Goal: Transaction & Acquisition: Obtain resource

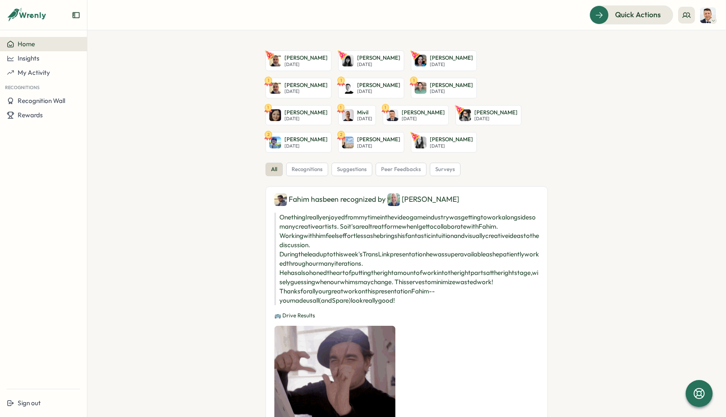
click at [43, 47] on div "Home" at bounding box center [44, 44] width 74 height 8
click at [41, 68] on button "My Activity" at bounding box center [43, 73] width 87 height 14
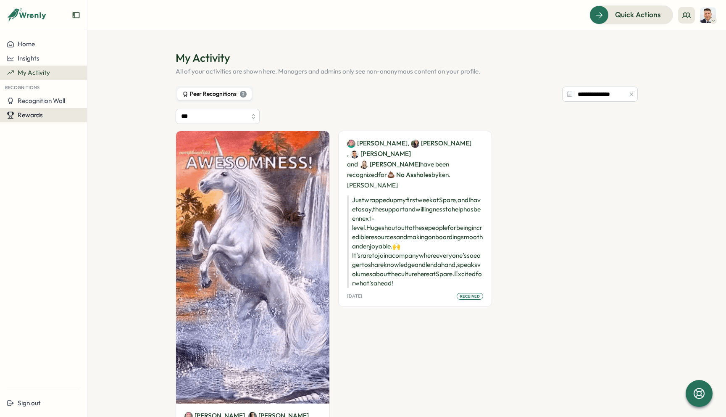
click at [50, 114] on div "Rewards" at bounding box center [44, 115] width 74 height 8
click at [129, 115] on div "Redeem Rewards" at bounding box center [114, 115] width 50 height 9
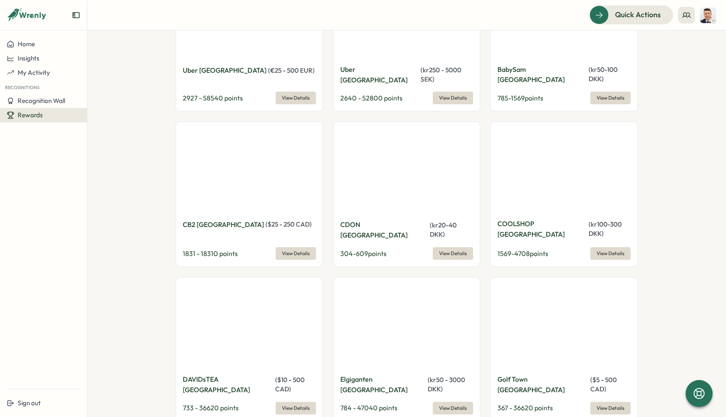
scroll to position [3755, 0]
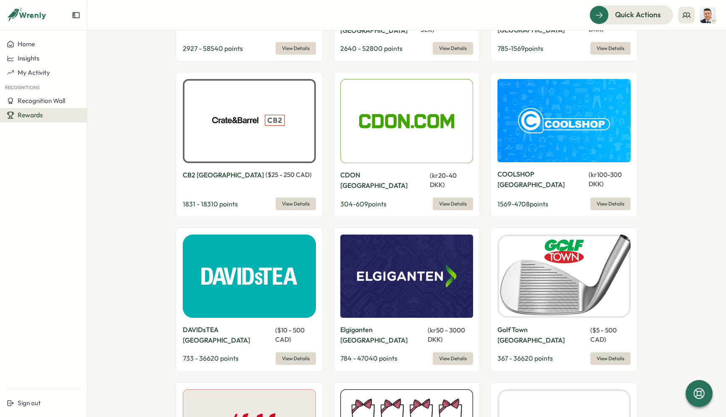
click at [528, 234] on img at bounding box center [564, 275] width 133 height 83
click at [603, 353] on span "View Details" at bounding box center [611, 359] width 28 height 12
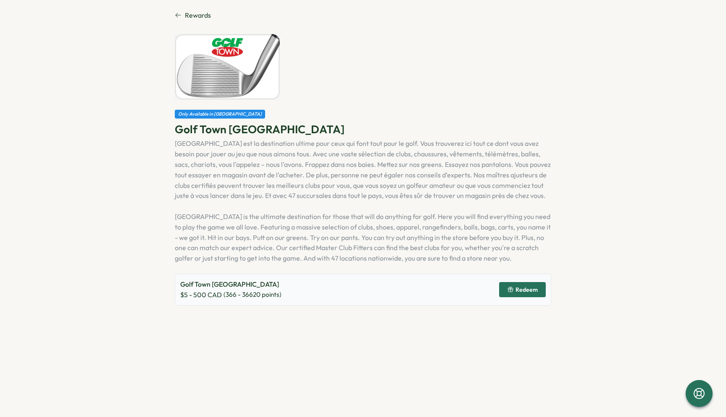
click at [522, 294] on span "Redeem" at bounding box center [522, 289] width 31 height 14
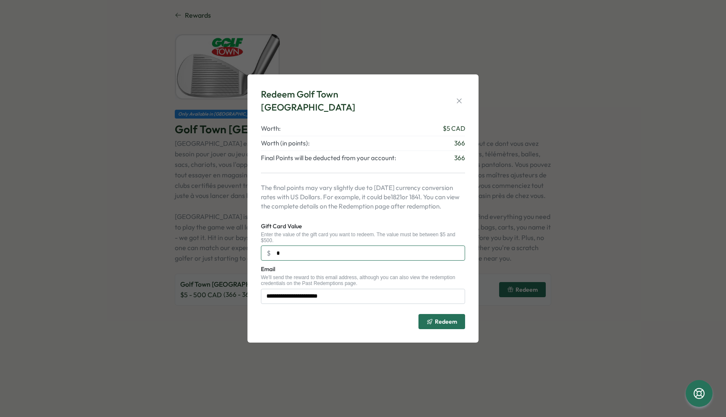
drag, startPoint x: 295, startPoint y: 246, endPoint x: 276, endPoint y: 246, distance: 19.7
click at [276, 246] on input "*" at bounding box center [363, 252] width 204 height 15
type input "*"
click at [463, 98] on button "button" at bounding box center [459, 101] width 12 height 12
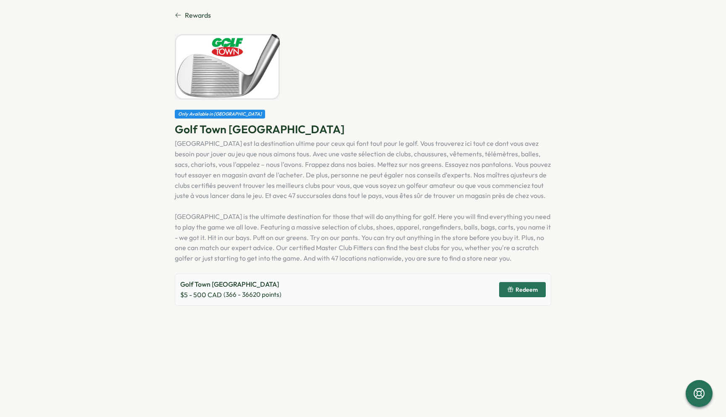
click at [179, 13] on icon at bounding box center [178, 15] width 7 height 7
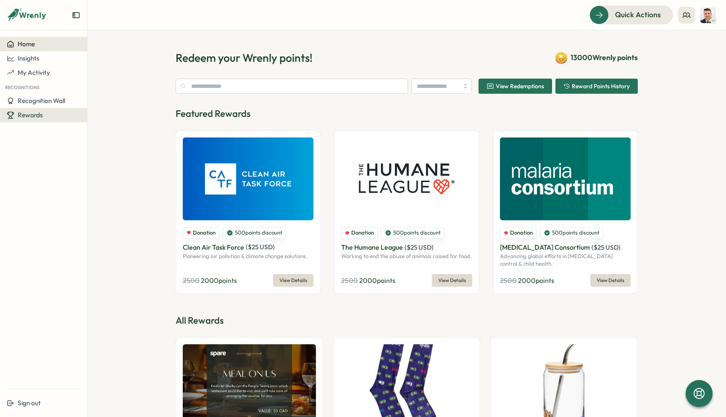
click at [32, 44] on span "Home" at bounding box center [26, 44] width 17 height 8
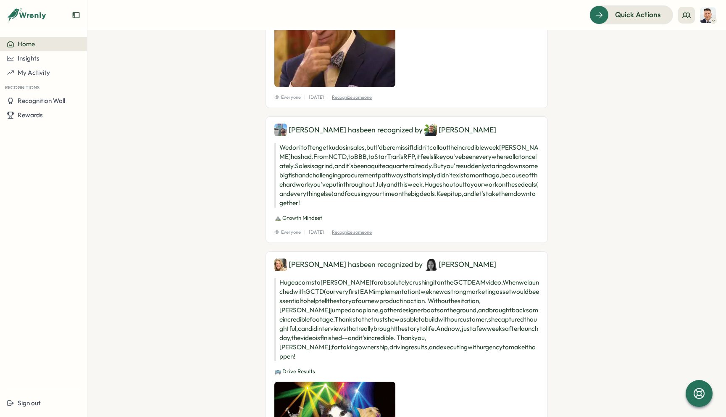
scroll to position [2327, 0]
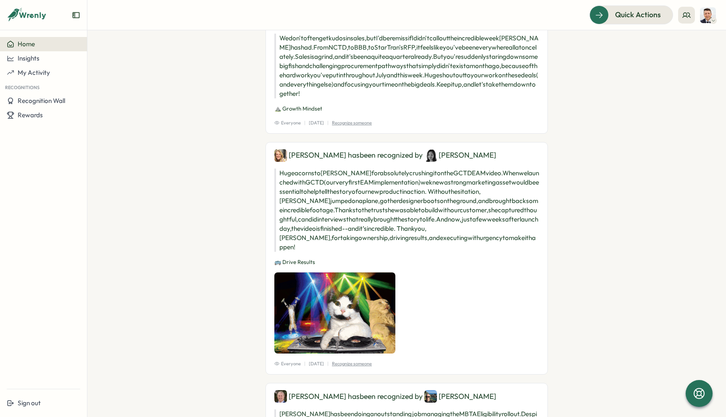
click at [344, 329] on img at bounding box center [334, 312] width 121 height 81
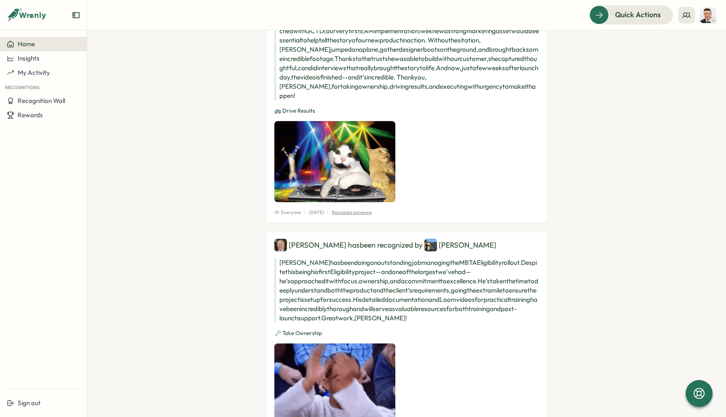
scroll to position [2637, 0]
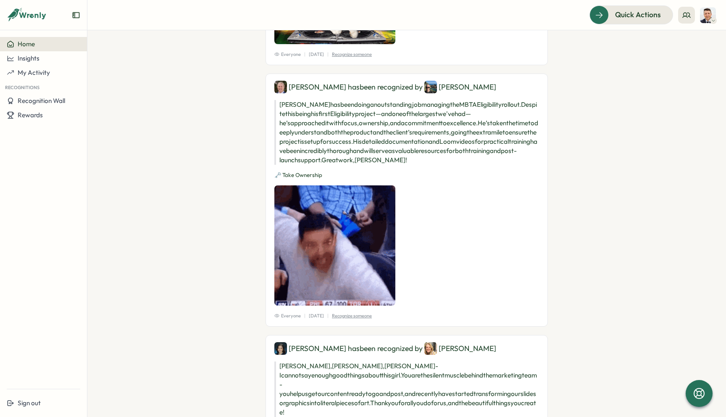
click at [44, 45] on div "Home" at bounding box center [44, 44] width 74 height 8
